Goal: Information Seeking & Learning: Learn about a topic

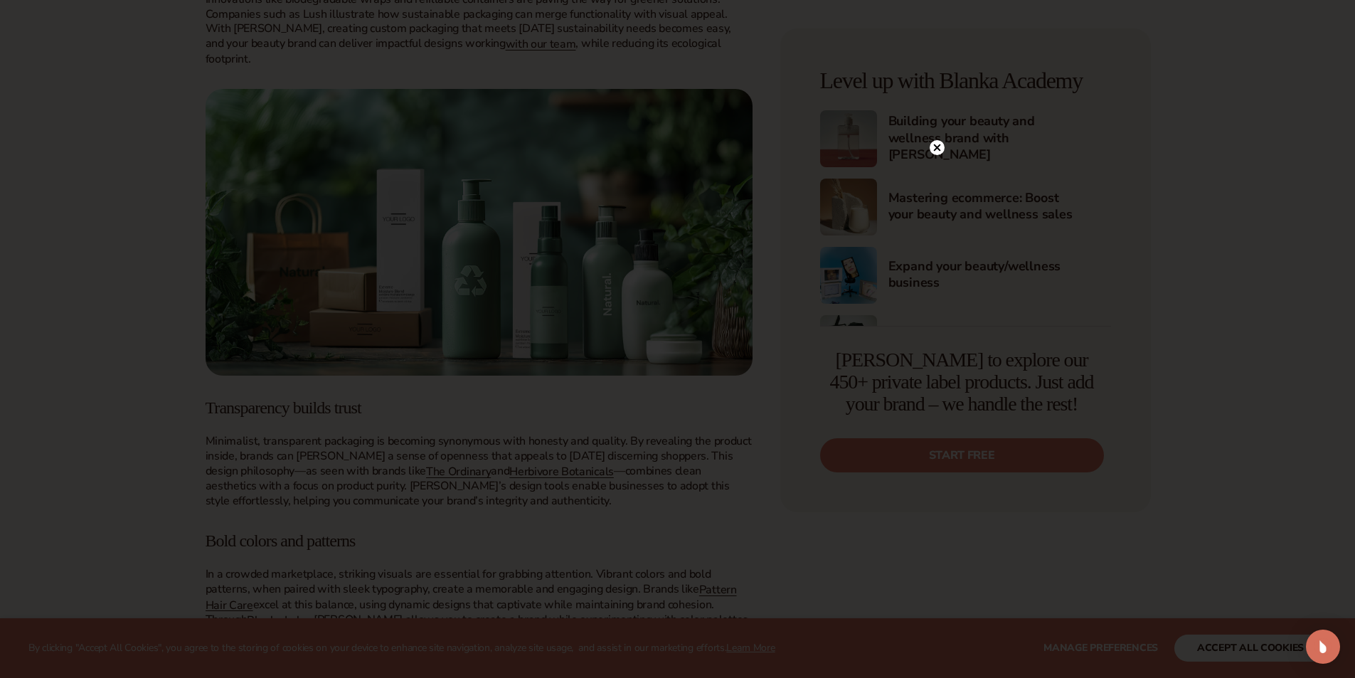
scroll to position [1138, 0]
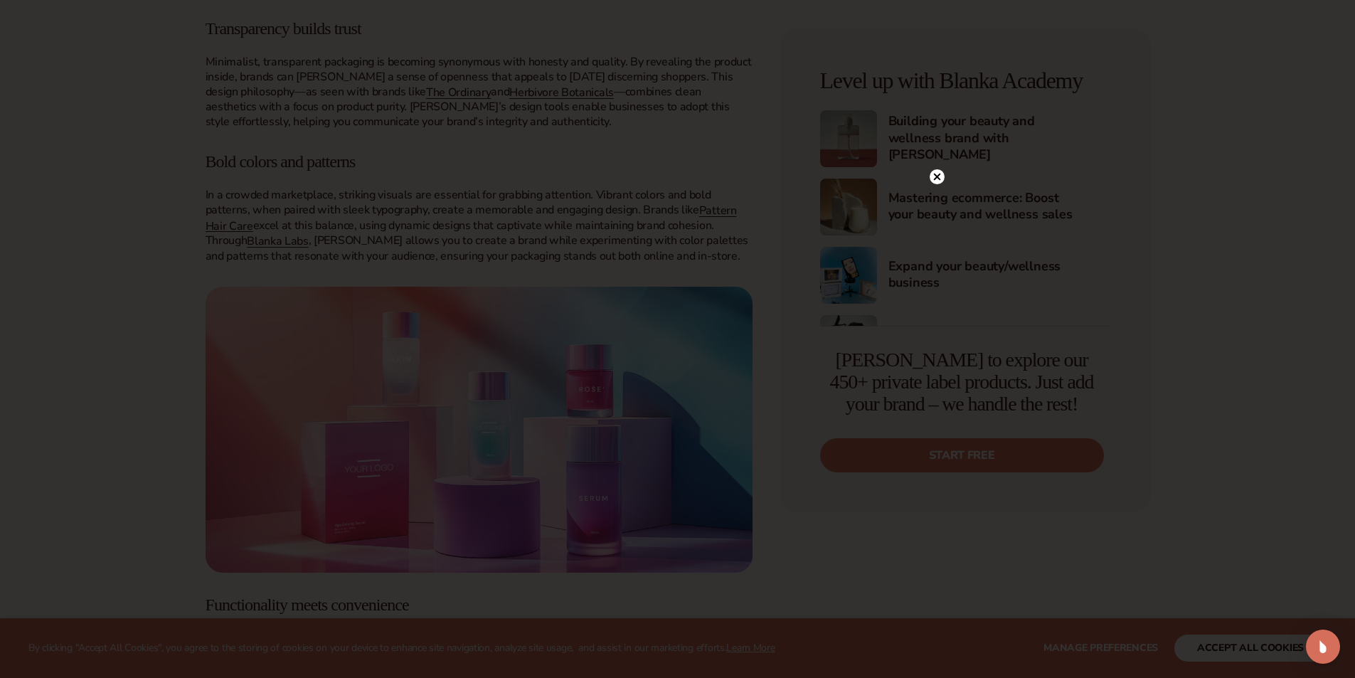
click at [936, 178] on icon at bounding box center [937, 177] width 7 height 7
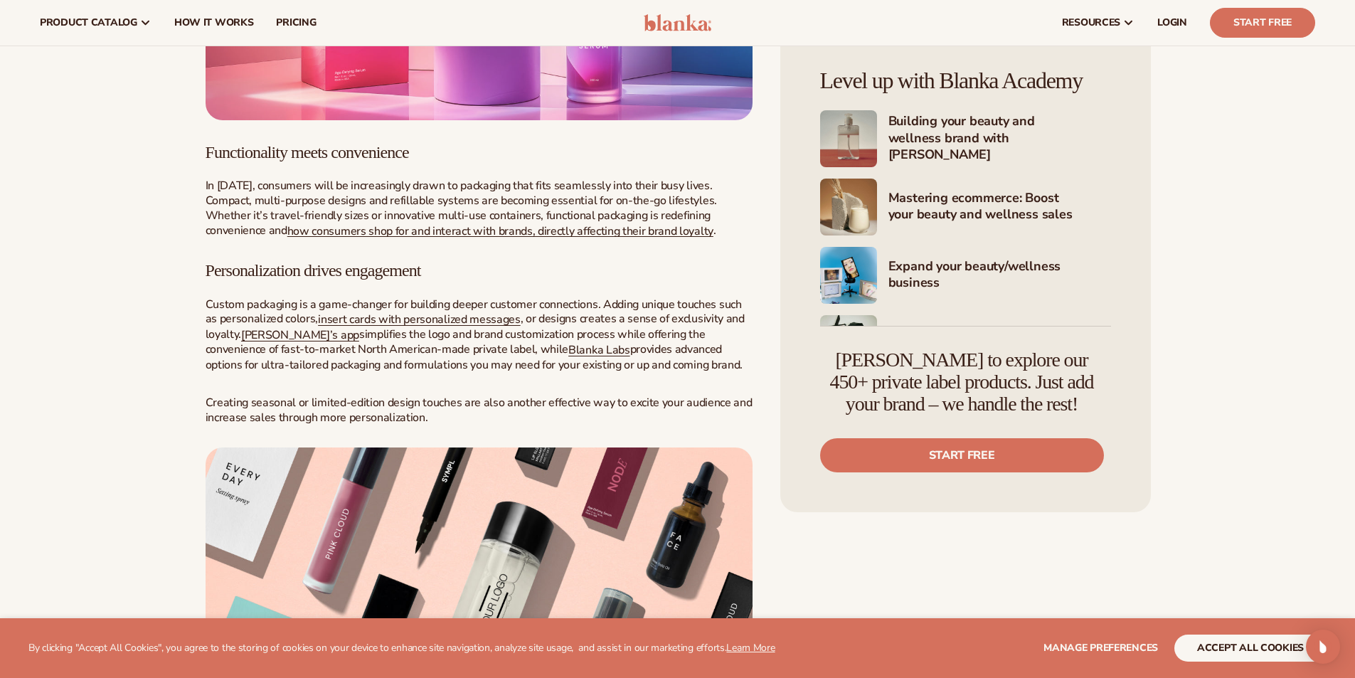
scroll to position [1328, 0]
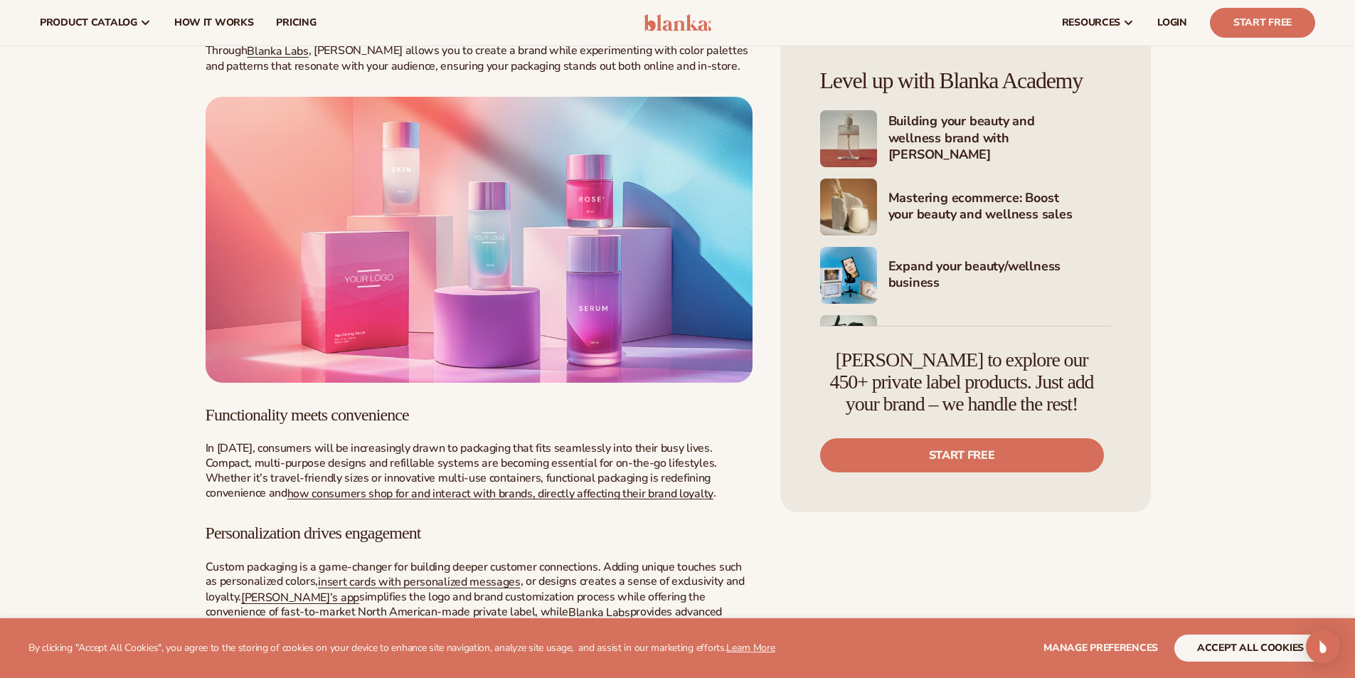
click at [495, 221] on img at bounding box center [479, 240] width 547 height 286
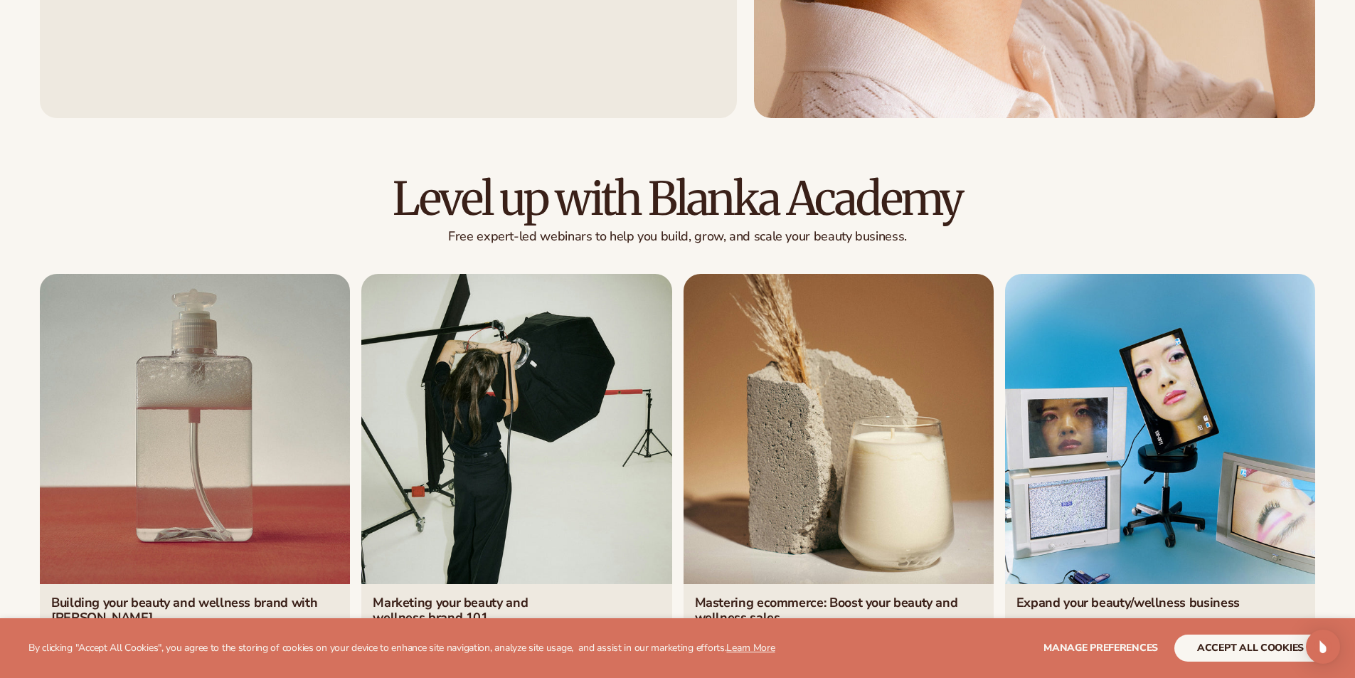
scroll to position [6072, 0]
